Goal: Browse casually

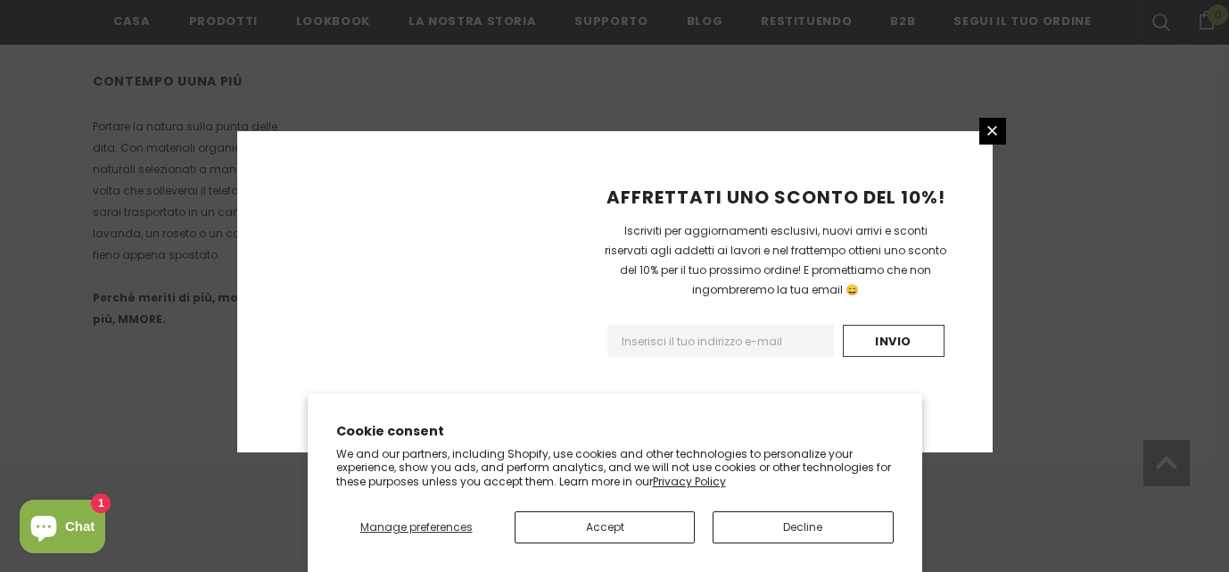
scroll to position [1257, 0]
